Goal: Check status: Check status

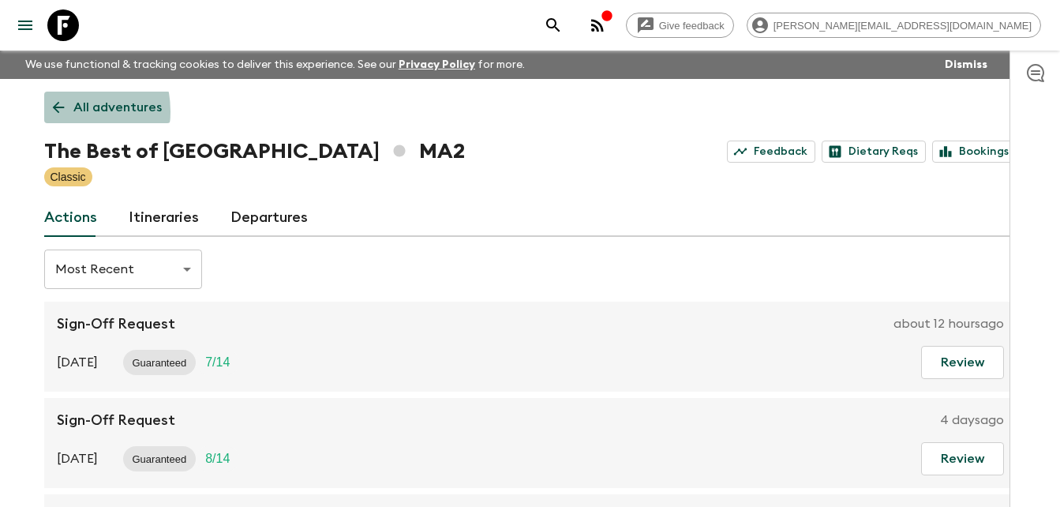
drag, startPoint x: 0, startPoint y: 0, endPoint x: 55, endPoint y: 111, distance: 124.2
click at [55, 111] on icon at bounding box center [58, 107] width 17 height 17
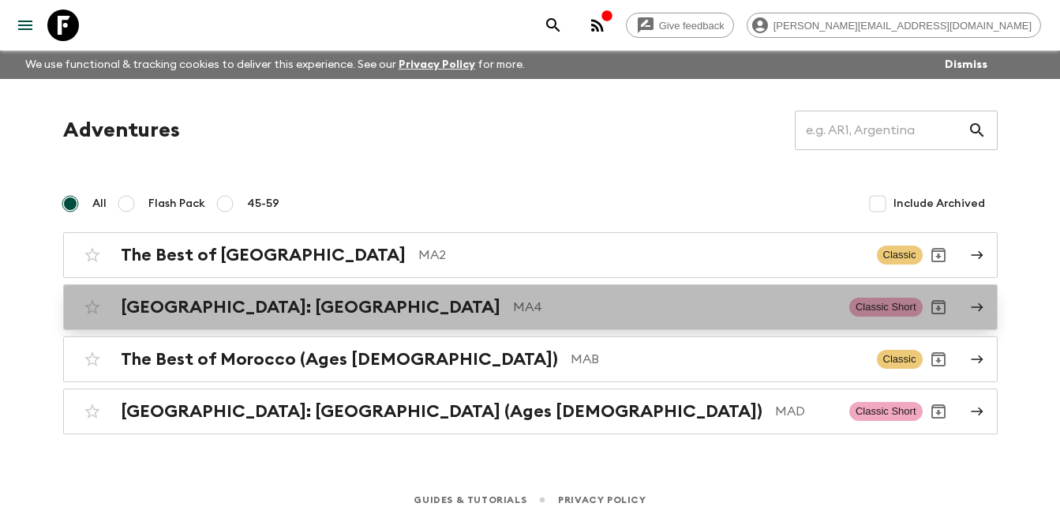
click at [235, 312] on h2 "[GEOGRAPHIC_DATA]: [GEOGRAPHIC_DATA]" at bounding box center [311, 307] width 380 height 21
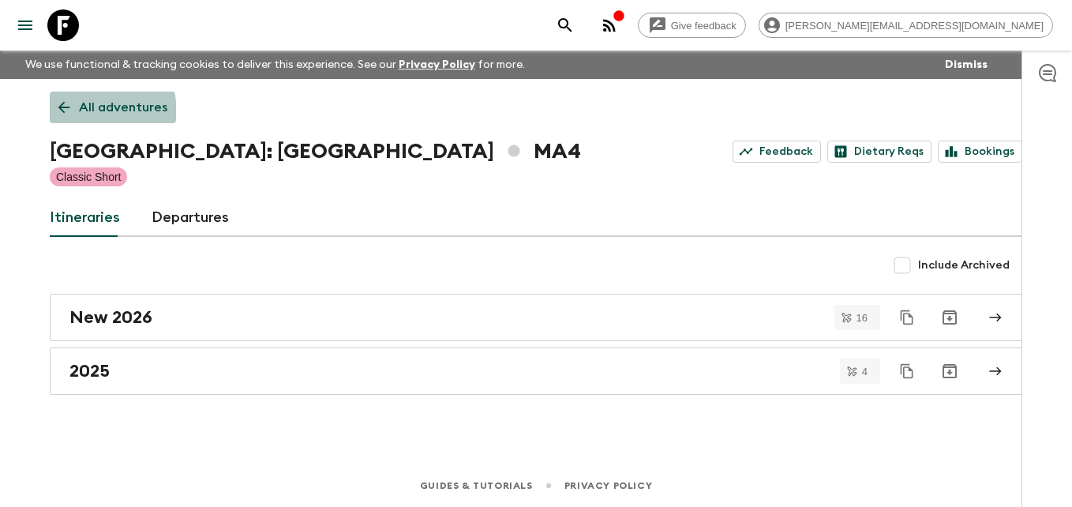
click at [66, 114] on icon at bounding box center [63, 107] width 17 height 17
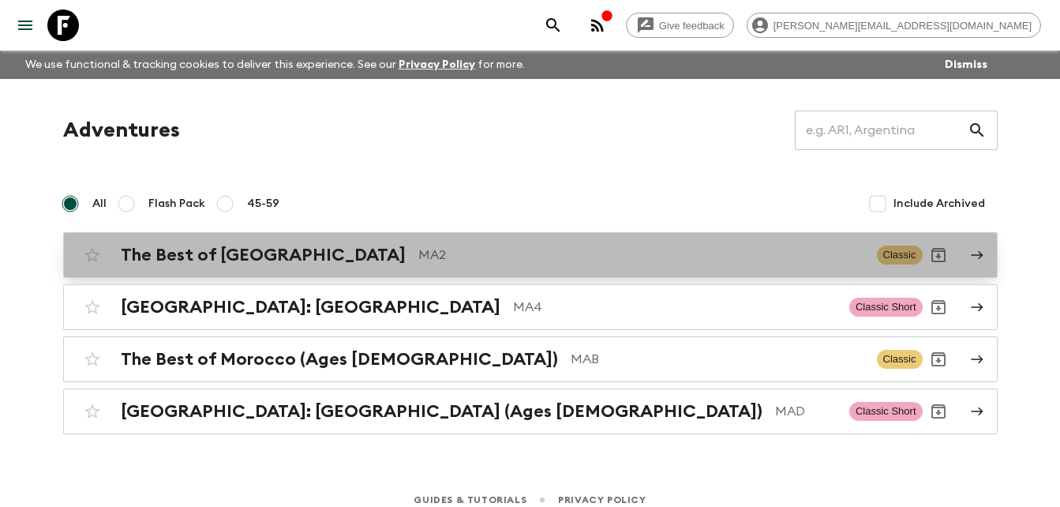
click at [245, 260] on h2 "The Best of [GEOGRAPHIC_DATA]" at bounding box center [263, 255] width 285 height 21
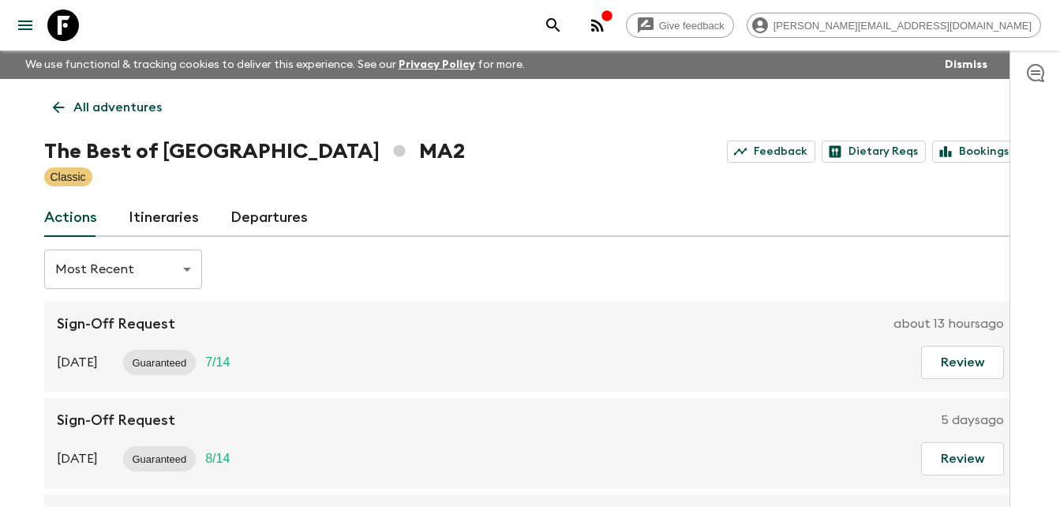
click at [155, 219] on link "Itineraries" at bounding box center [164, 218] width 70 height 38
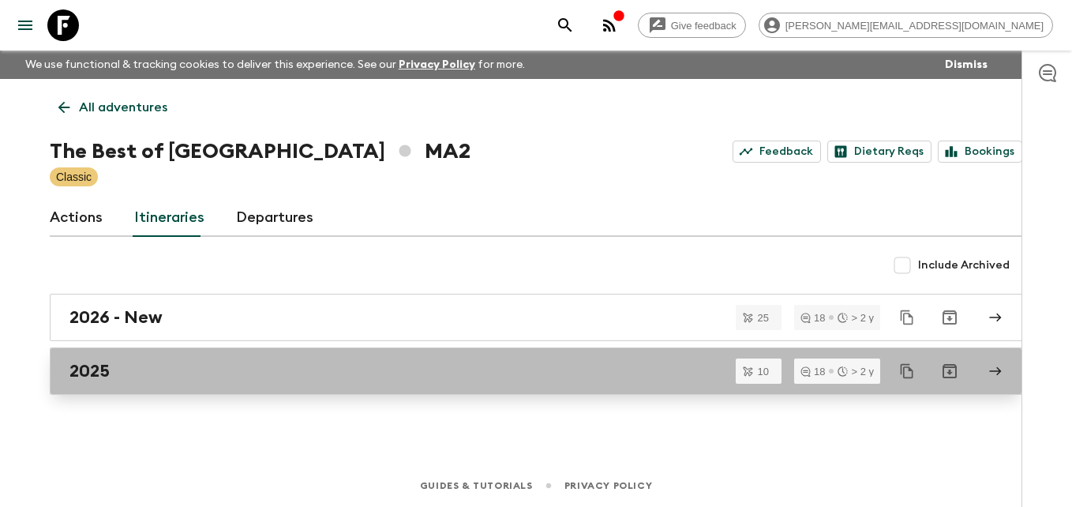
click at [93, 361] on h2 "2025" at bounding box center [89, 371] width 40 height 21
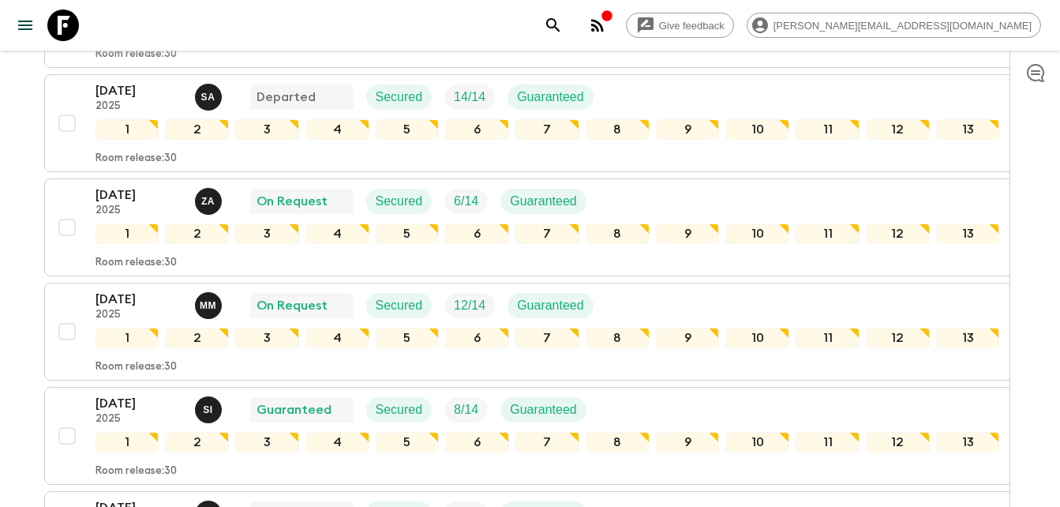
scroll to position [475, 0]
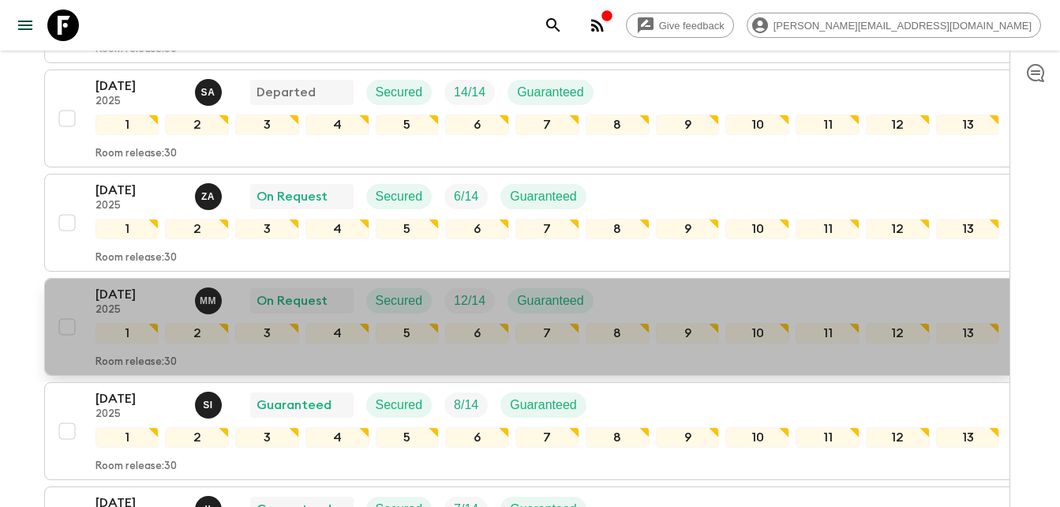
click at [129, 290] on p "[DATE]" at bounding box center [138, 294] width 87 height 19
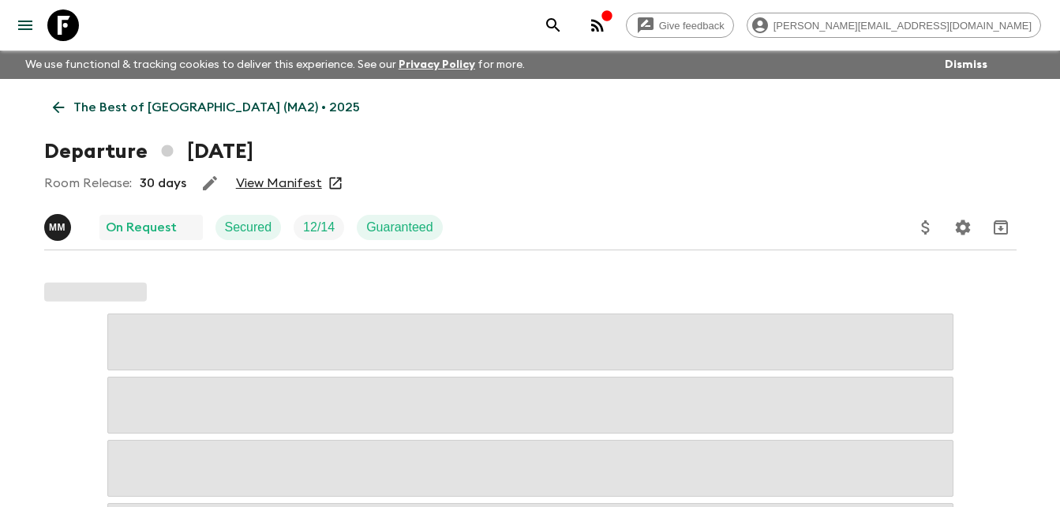
click at [283, 185] on link "View Manifest" at bounding box center [279, 183] width 86 height 16
